Goal: Task Accomplishment & Management: Manage account settings

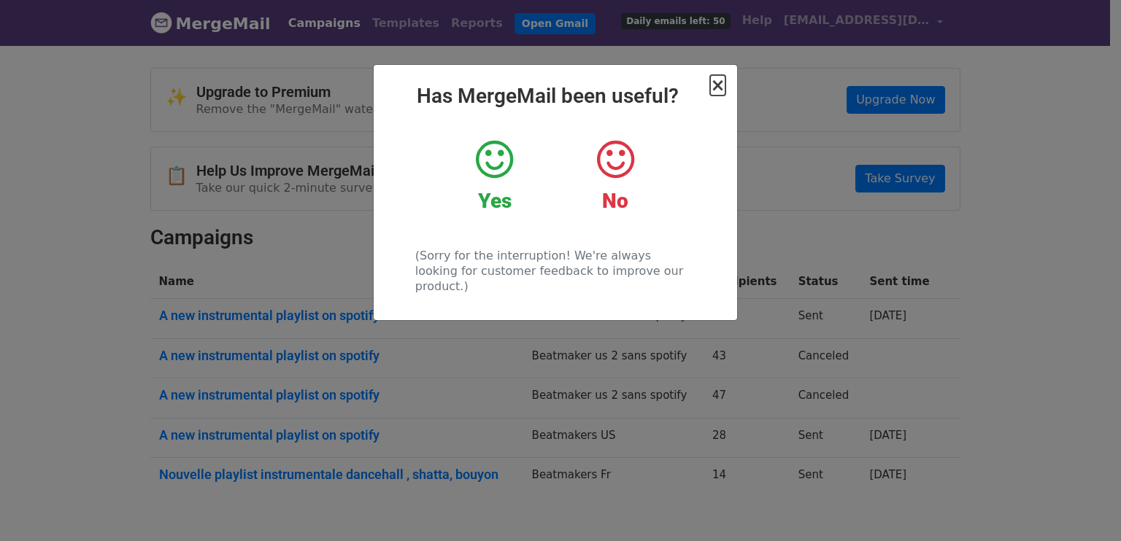
click at [720, 86] on span "×" at bounding box center [717, 85] width 15 height 20
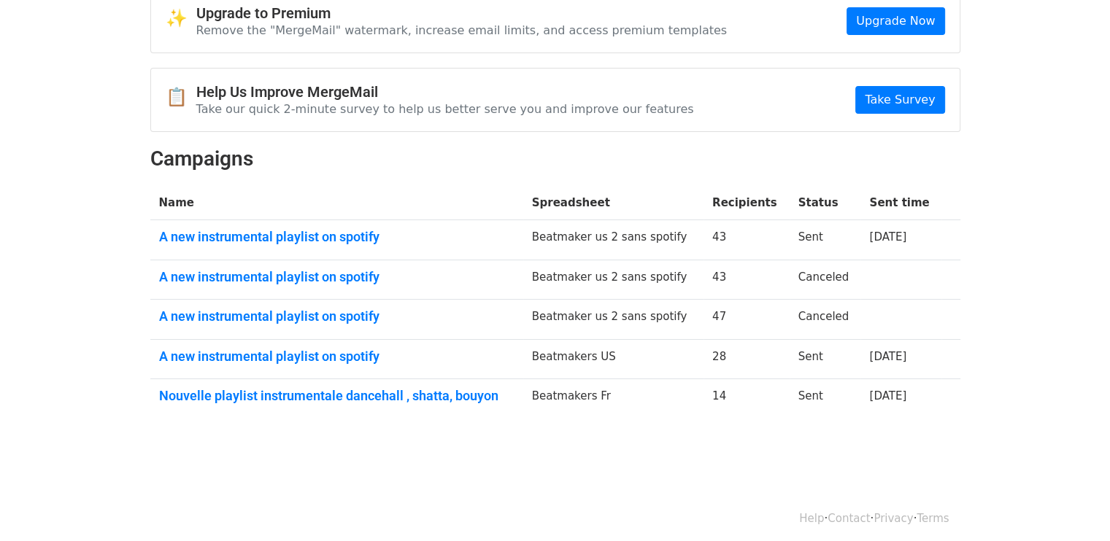
scroll to position [84, 0]
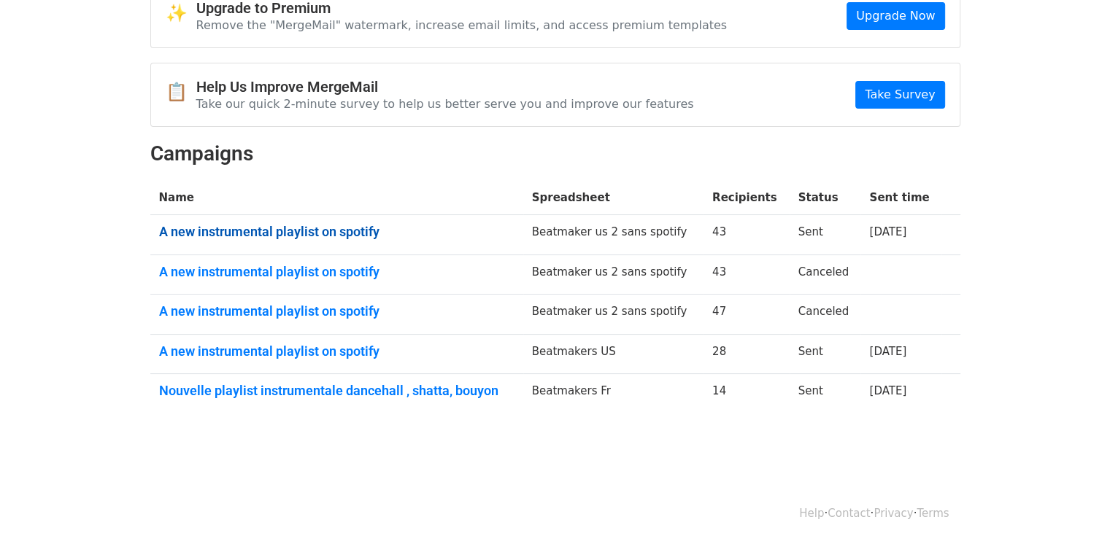
click at [338, 228] on link "A new instrumental playlist on spotify" at bounding box center [336, 232] width 355 height 16
click at [280, 264] on link "A new instrumental playlist on spotify" at bounding box center [336, 272] width 355 height 16
click at [341, 347] on link "A new instrumental playlist on spotify" at bounding box center [336, 352] width 355 height 16
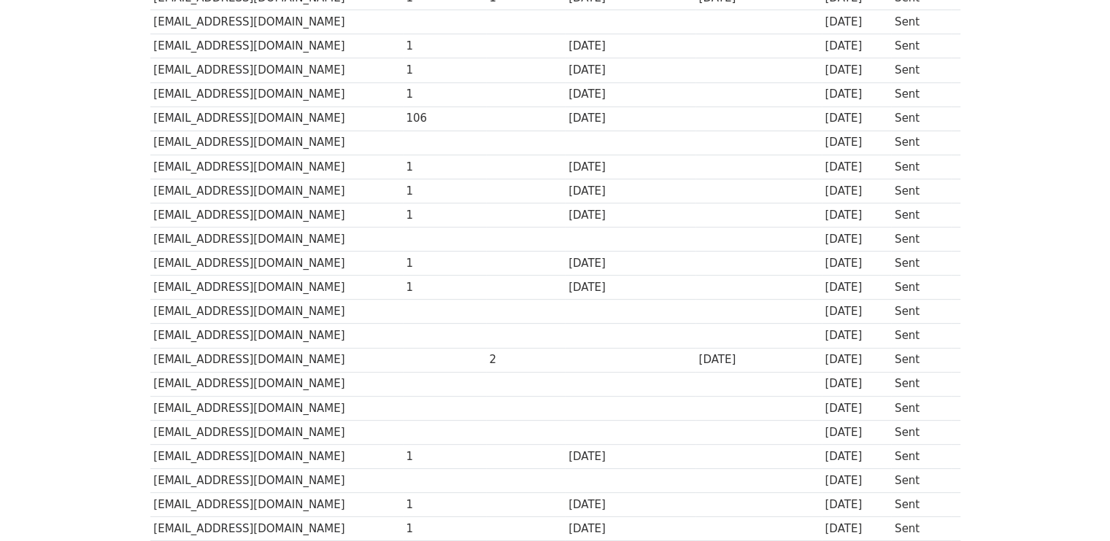
scroll to position [497, 0]
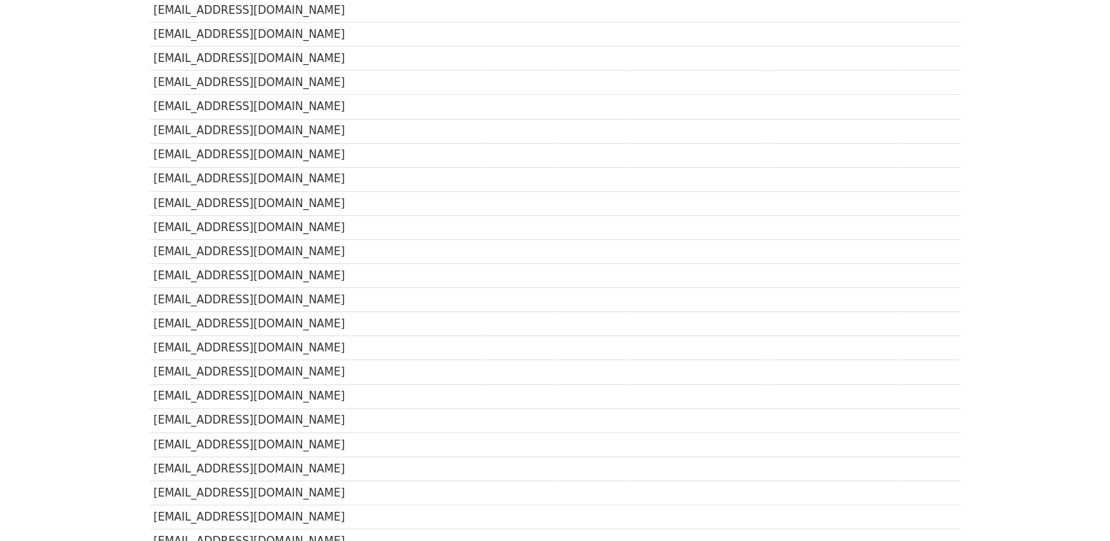
scroll to position [438, 0]
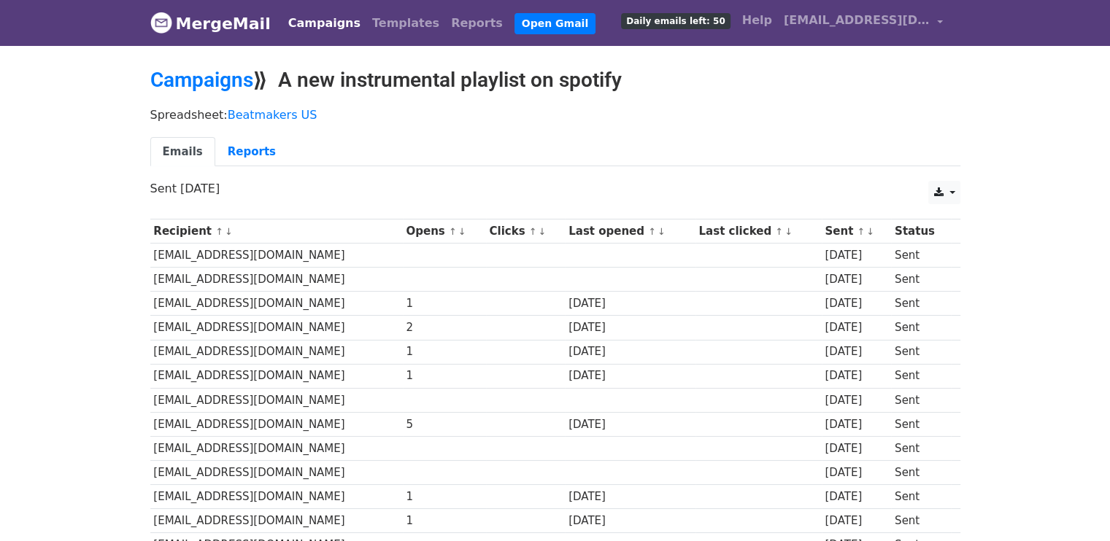
drag, startPoint x: 286, startPoint y: 76, endPoint x: 629, endPoint y: 84, distance: 343.0
click at [629, 84] on h2 "Campaigns ⟫ A new instrumental playlist on spotify" at bounding box center [555, 80] width 810 height 25
copy h2 "A new instrumental playlist on spotify"
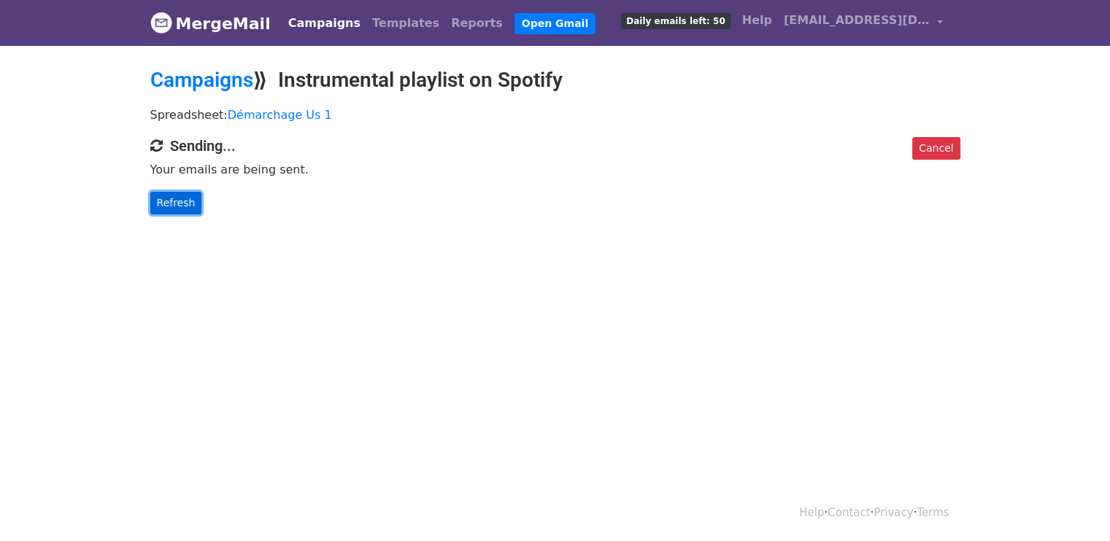
click at [169, 201] on link "Refresh" at bounding box center [176, 203] width 52 height 23
click at [187, 201] on link "Refresh" at bounding box center [176, 203] width 52 height 23
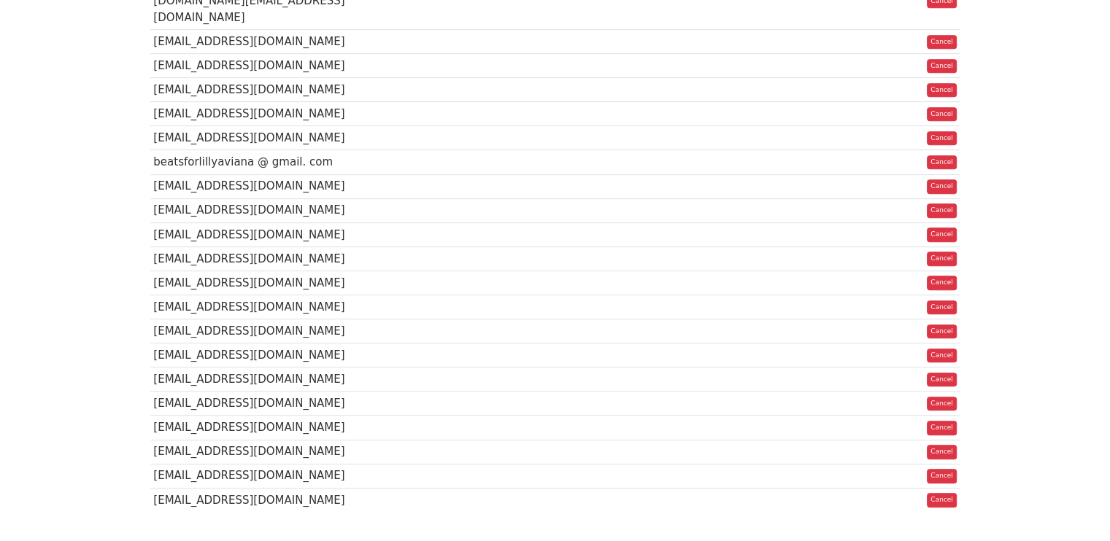
scroll to position [730, 0]
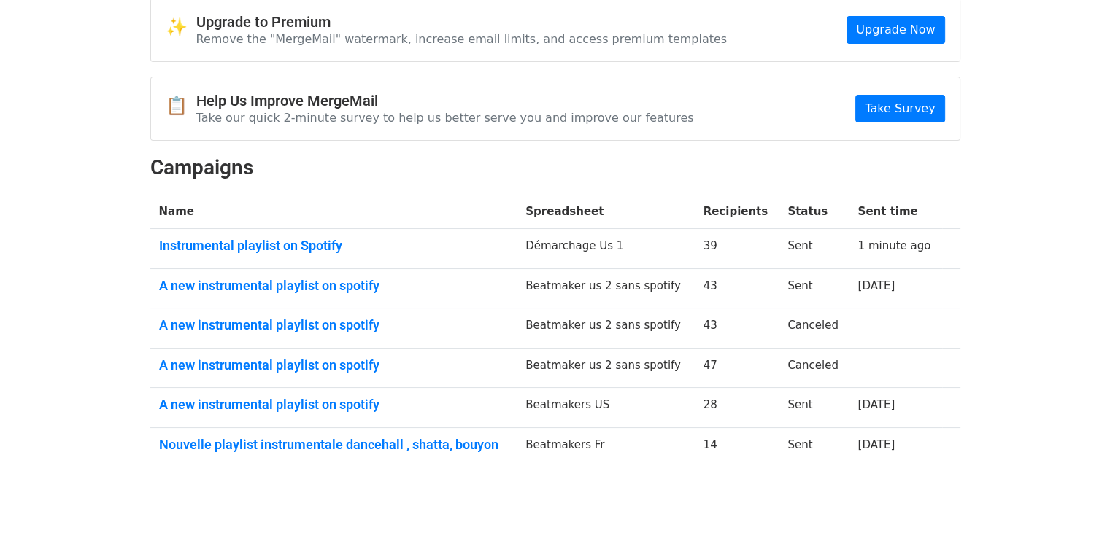
scroll to position [73, 0]
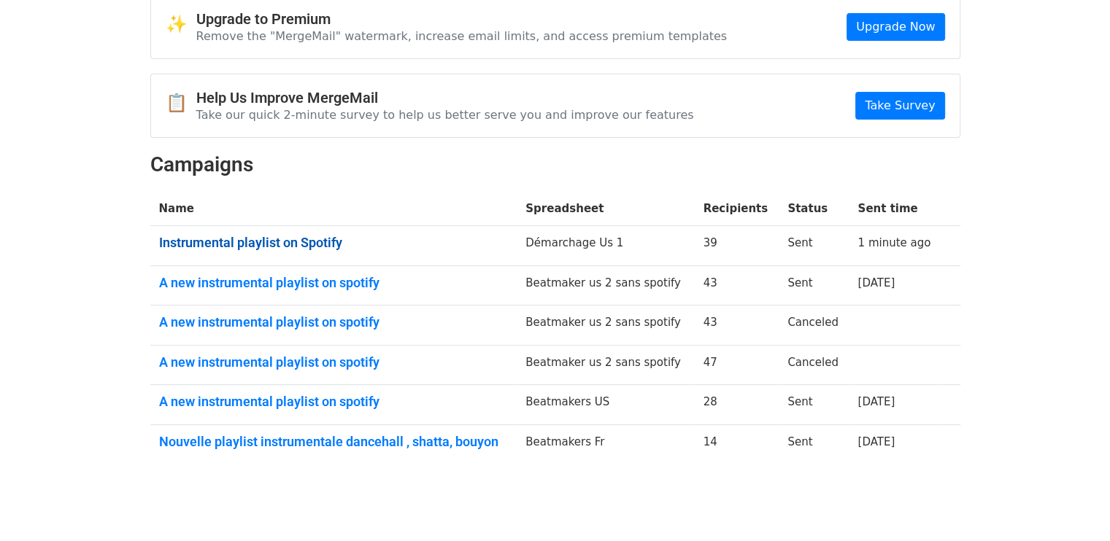
click at [321, 239] on link "Instrumental playlist on Spotify" at bounding box center [333, 243] width 349 height 16
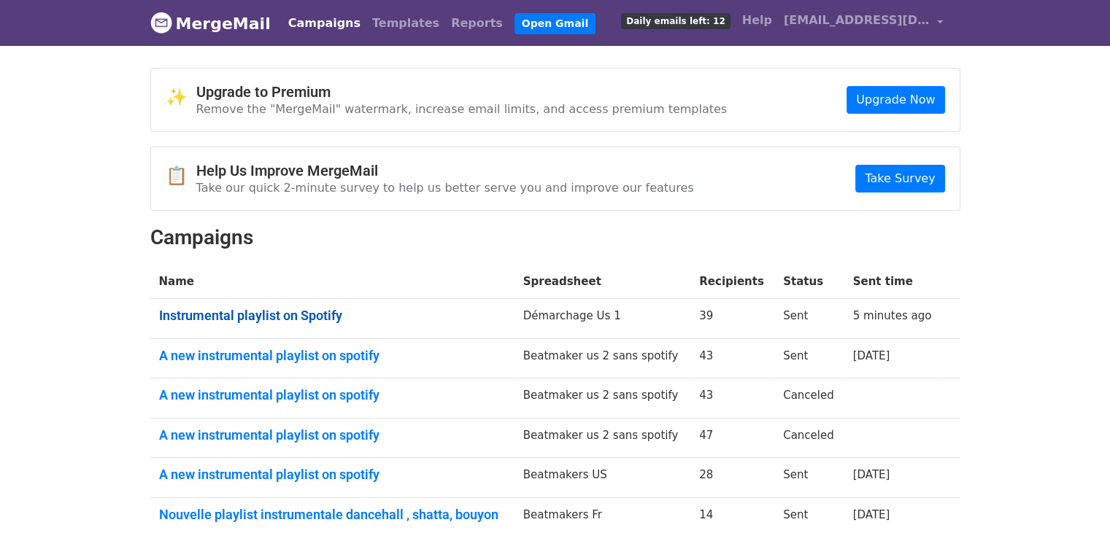
click at [323, 319] on link "Instrumental playlist on Spotify" at bounding box center [332, 316] width 347 height 16
click at [321, 314] on link "Instrumental playlist on Spotify" at bounding box center [331, 316] width 344 height 16
